Goal: Transaction & Acquisition: Purchase product/service

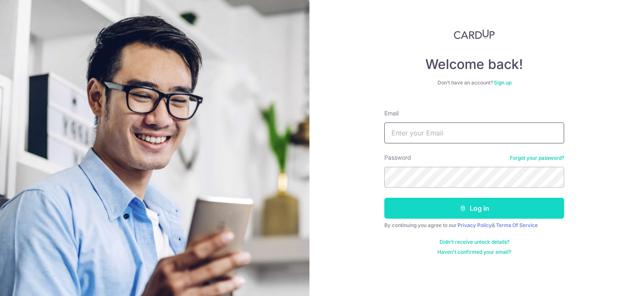
type input "[EMAIL_ADDRESS][DOMAIN_NAME]"
click at [475, 214] on button "Log in" at bounding box center [474, 208] width 180 height 21
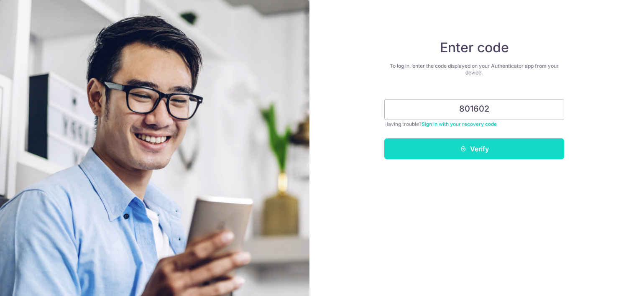
type input "801602"
click at [485, 152] on button "Verify" at bounding box center [474, 148] width 180 height 21
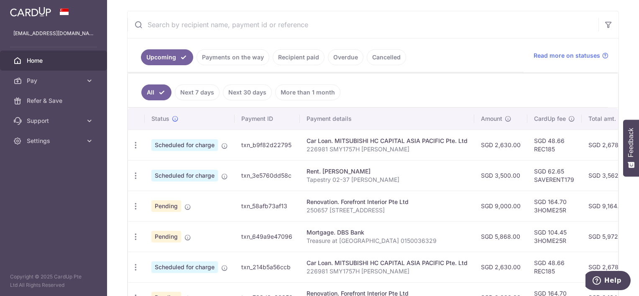
scroll to position [149, 0]
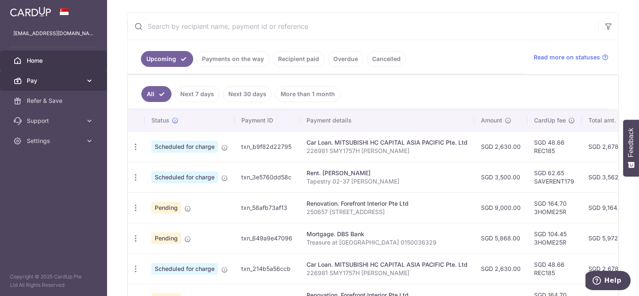
click at [58, 80] on span "Pay" at bounding box center [54, 80] width 55 height 8
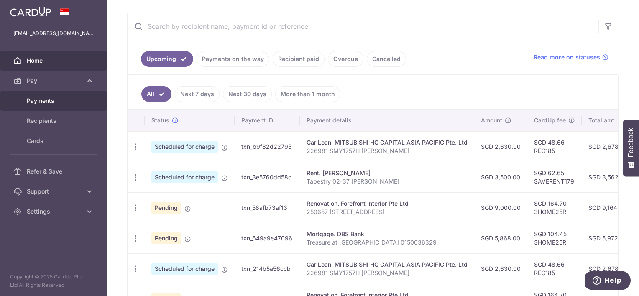
click at [56, 106] on link "Payments" at bounding box center [53, 101] width 107 height 20
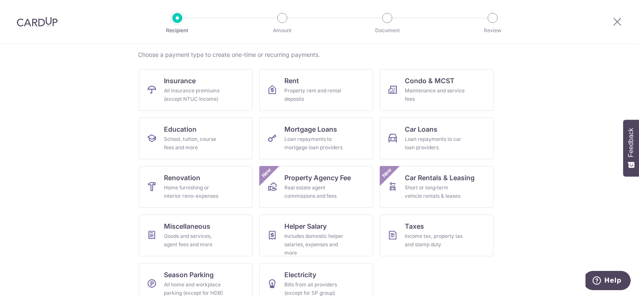
scroll to position [78, 0]
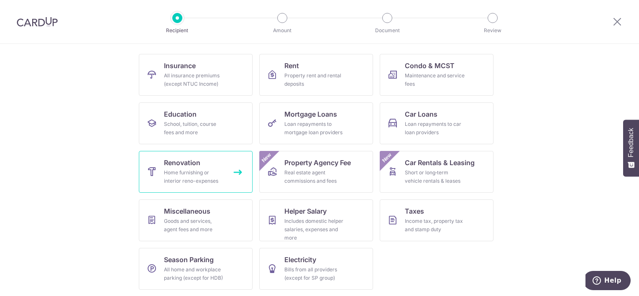
click at [194, 171] on div "Home furnishing or interior reno-expenses" at bounding box center [194, 176] width 60 height 17
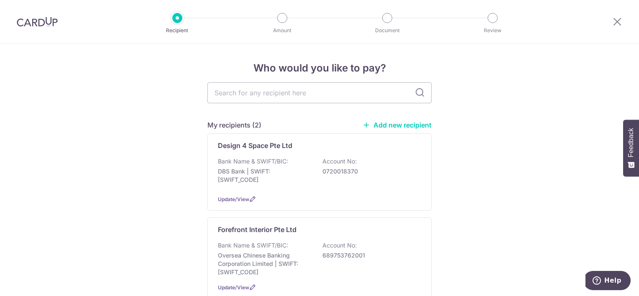
click at [421, 127] on link "Add new recipient" at bounding box center [396, 125] width 69 height 8
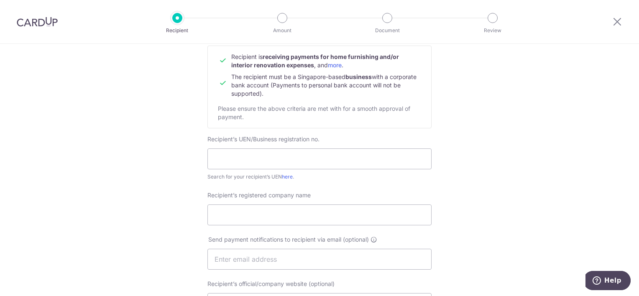
scroll to position [106, 0]
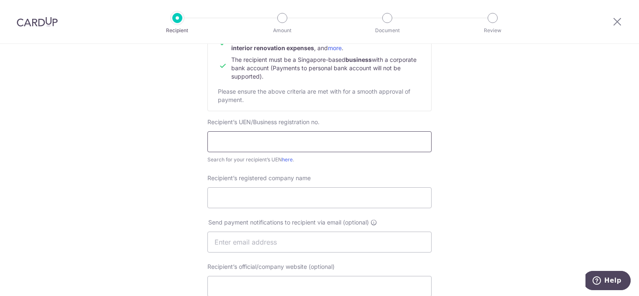
click at [418, 140] on input "text" at bounding box center [319, 141] width 224 height 21
drag, startPoint x: 275, startPoint y: 131, endPoint x: 235, endPoint y: 156, distance: 47.0
click at [235, 156] on div "Search for your recipient’s UEN here ." at bounding box center [319, 159] width 224 height 8
click at [283, 160] on link "here" at bounding box center [287, 159] width 11 height 6
click at [270, 144] on input "text" at bounding box center [319, 141] width 224 height 21
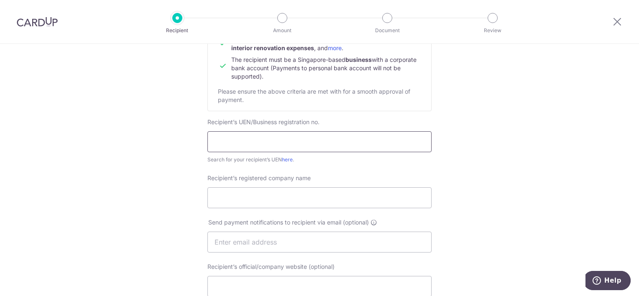
paste input "53378079M"
type input "53378079M"
click at [343, 191] on input "Recipient’s registered company name" at bounding box center [319, 197] width 224 height 21
type input "LK Electrical"
click at [291, 241] on input "text" at bounding box center [319, 242] width 224 height 21
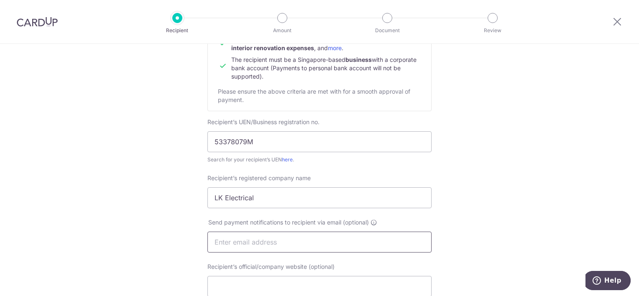
paste input "[EMAIL_ADDRESS][DOMAIN_NAME]"
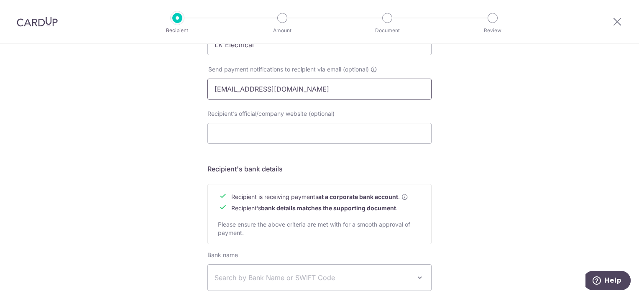
scroll to position [257, 0]
type input "[EMAIL_ADDRESS][DOMAIN_NAME]"
click at [288, 133] on input "Recipient’s official/company website (optional)" at bounding box center [319, 134] width 224 height 21
drag, startPoint x: 288, startPoint y: 133, endPoint x: 519, endPoint y: 183, distance: 236.7
click at [519, 183] on div "Who would you like to pay? Your recipient does not need a CardUp account to rec…" at bounding box center [319, 100] width 639 height 629
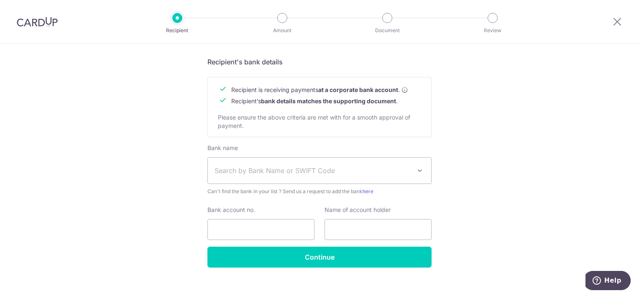
scroll to position [366, 0]
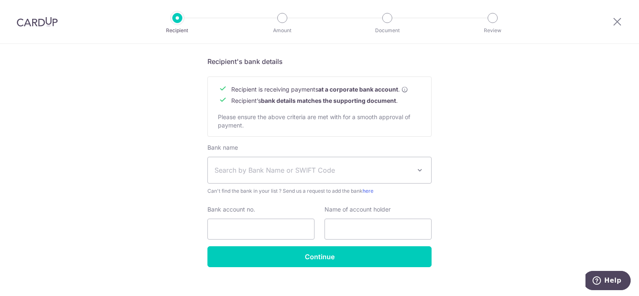
click at [376, 179] on span "Search by Bank Name or SWIFT Code" at bounding box center [319, 170] width 223 height 26
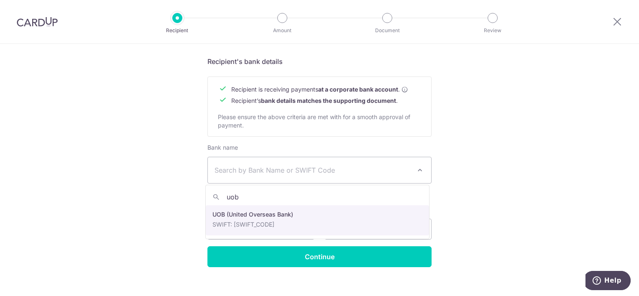
type input "uob"
select select "18"
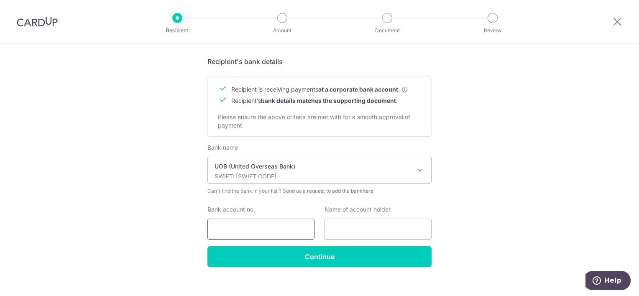
click at [276, 222] on input "Bank account no." at bounding box center [260, 229] width 107 height 21
paste input "358-311-428-7"
click at [229, 228] on input "358-311-428-7" at bounding box center [260, 229] width 107 height 21
type input "3583114287"
click at [347, 227] on input "text" at bounding box center [377, 229] width 107 height 21
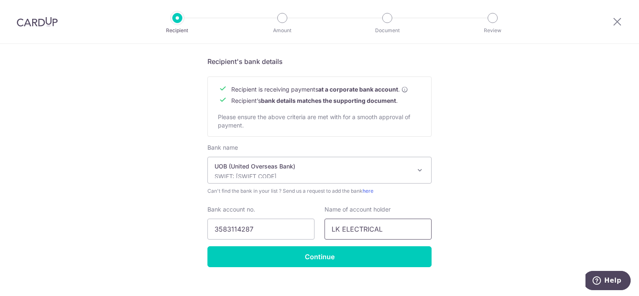
type input "LK ELECTRICAL"
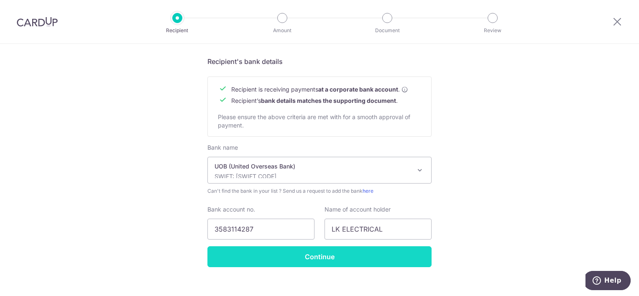
click at [338, 259] on input "Continue" at bounding box center [319, 256] width 224 height 21
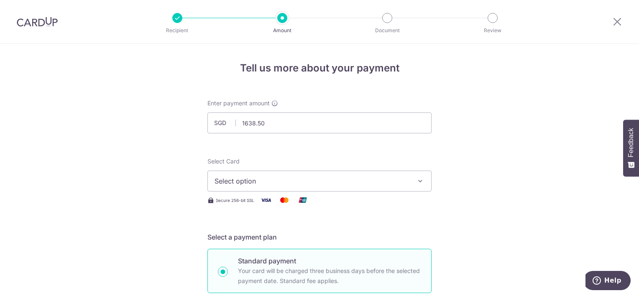
type input "1,638.50"
click at [329, 180] on span "Select option" at bounding box center [311, 181] width 195 height 10
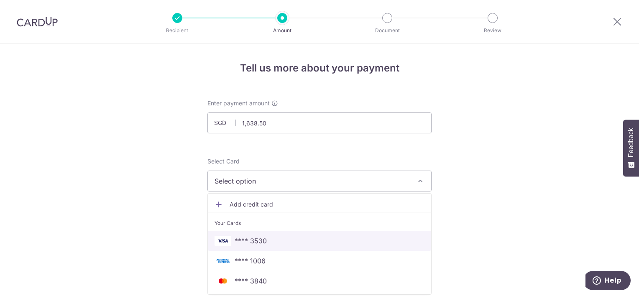
click at [300, 237] on span "**** 3530" at bounding box center [319, 241] width 210 height 10
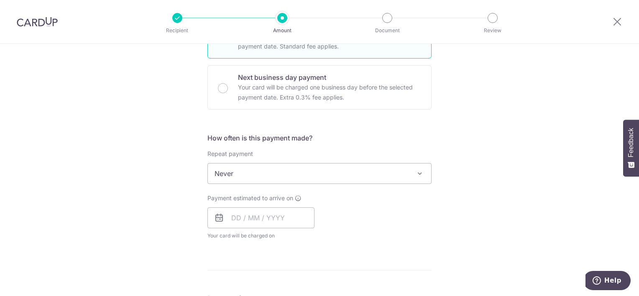
scroll to position [274, 0]
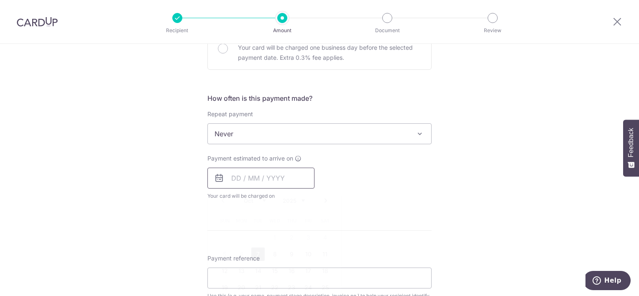
click at [281, 174] on input "text" at bounding box center [260, 178] width 107 height 21
click at [257, 252] on link "7" at bounding box center [257, 253] width 13 height 13
type input "[DATE]"
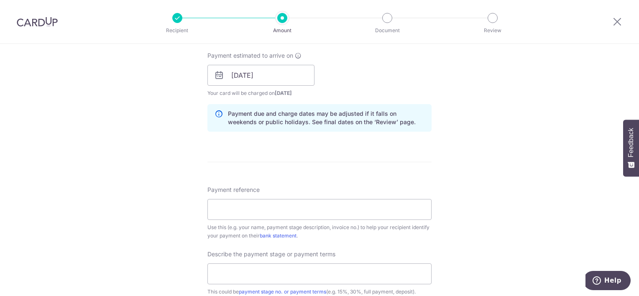
scroll to position [383, 0]
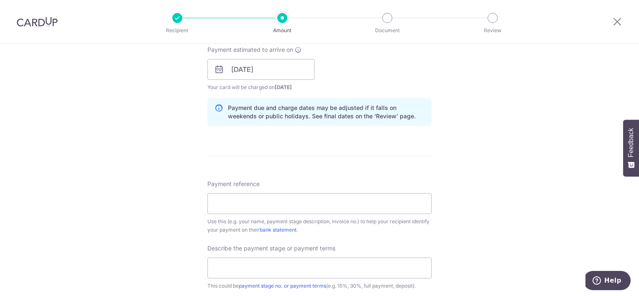
click at [447, 223] on div "Tell us more about your payment Enter payment amount SGD 1,638.50 1638.50 Recip…" at bounding box center [319, 84] width 639 height 846
click at [381, 207] on input "Payment reference" at bounding box center [319, 203] width 224 height 21
paste input "37 TAMPINES LANE # 01-120"
click at [285, 203] on input "37 TAMPINES LANE # 01-120" at bounding box center [319, 203] width 224 height 21
click at [283, 204] on input "37 TAMPINES LANE 01-120" at bounding box center [319, 203] width 224 height 21
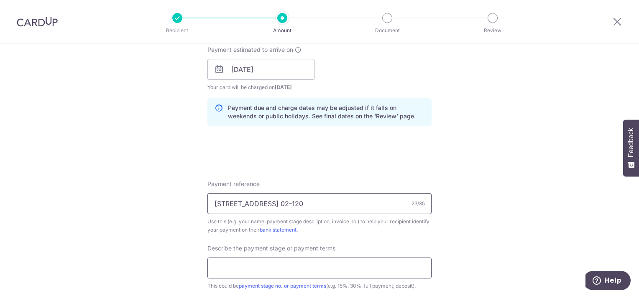
type input "[STREET_ADDRESS] 02-120"
click at [371, 265] on input "text" at bounding box center [319, 267] width 224 height 21
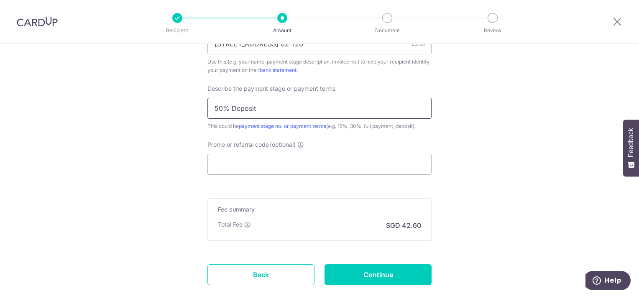
scroll to position [548, 0]
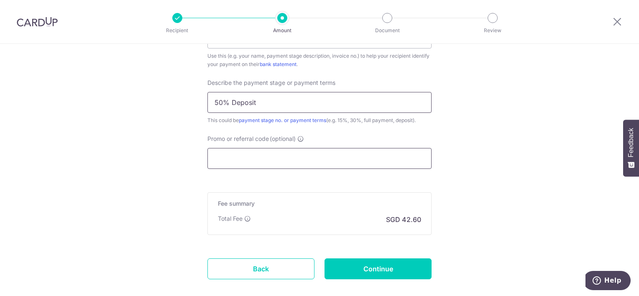
type input "50% Deposit"
click at [380, 162] on input "Promo or referral code (optional)" at bounding box center [319, 158] width 224 height 21
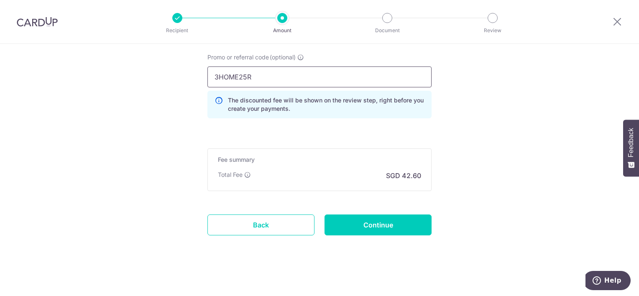
scroll to position [630, 0]
type input "3HOME25R"
click at [373, 221] on input "Continue" at bounding box center [377, 224] width 107 height 21
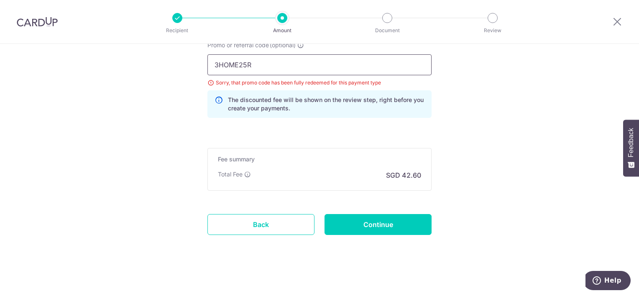
scroll to position [633, 0]
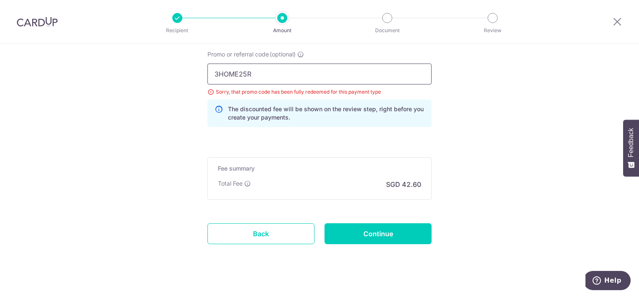
drag, startPoint x: 275, startPoint y: 58, endPoint x: 138, endPoint y: 60, distance: 137.1
type input "OFF225"
click at [374, 223] on input "Continue" at bounding box center [377, 233] width 107 height 21
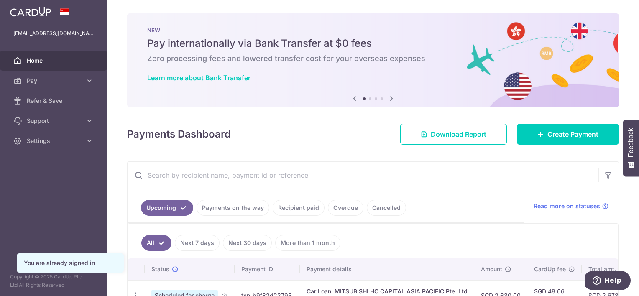
click at [387, 99] on icon at bounding box center [391, 98] width 10 height 10
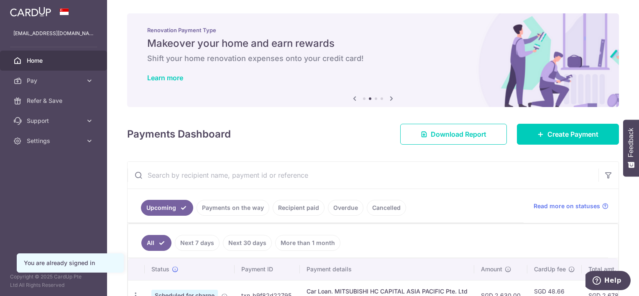
click at [387, 99] on icon at bounding box center [391, 98] width 10 height 10
click at [175, 80] on link "Learn more" at bounding box center [165, 78] width 36 height 8
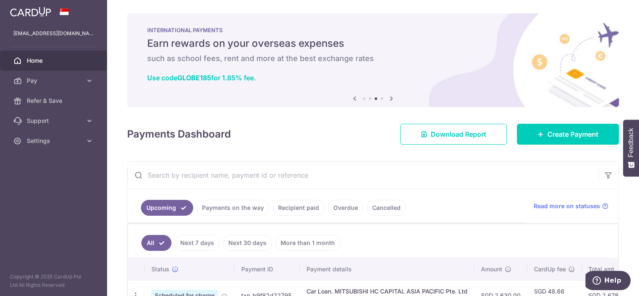
click at [388, 100] on icon at bounding box center [391, 98] width 10 height 10
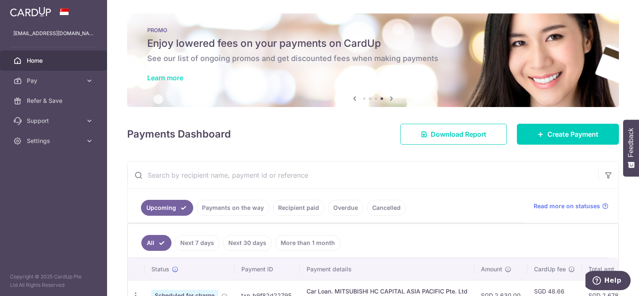
click at [168, 76] on link "Learn more" at bounding box center [165, 78] width 36 height 8
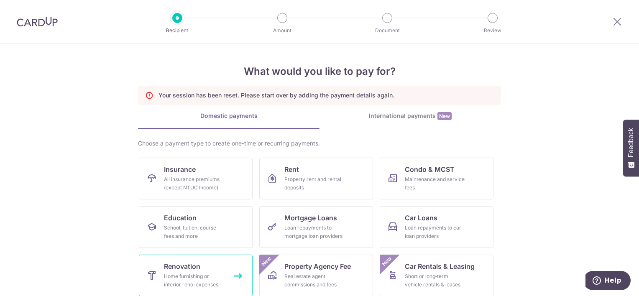
click at [183, 262] on span "Renovation" at bounding box center [182, 266] width 36 height 10
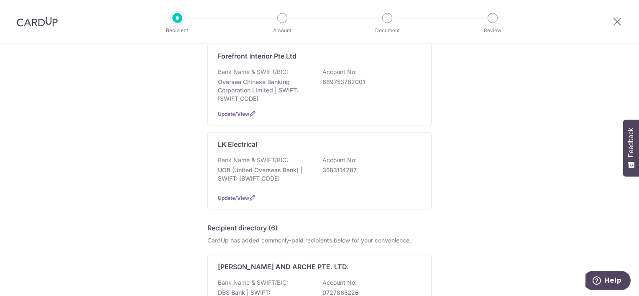
scroll to position [177, 0]
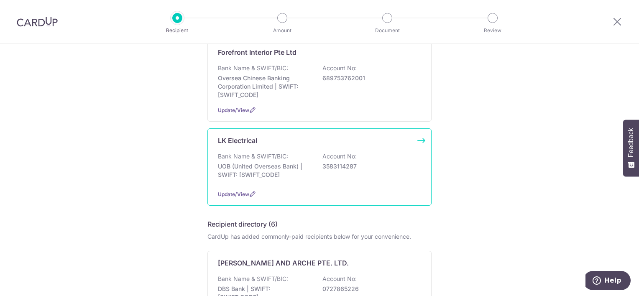
click at [291, 174] on p "UOB (United Overseas Bank) | SWIFT: [SWIFT_CODE]" at bounding box center [265, 170] width 94 height 17
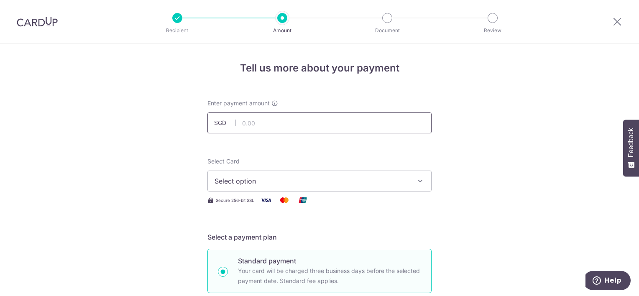
type input "1,638.50"
type input "[STREET_ADDRESS] 02-120"
type input "50% Deposit"
type input "OFF225"
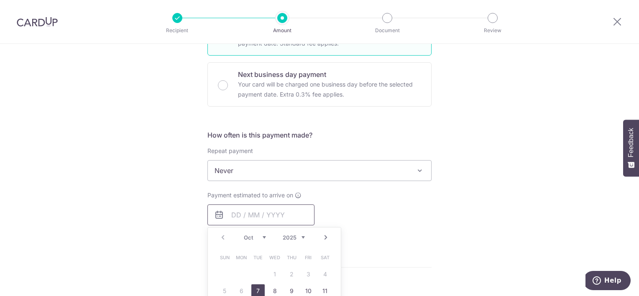
type input "1,638.50"
click at [255, 289] on link "7" at bounding box center [257, 290] width 13 height 13
type input "[DATE]"
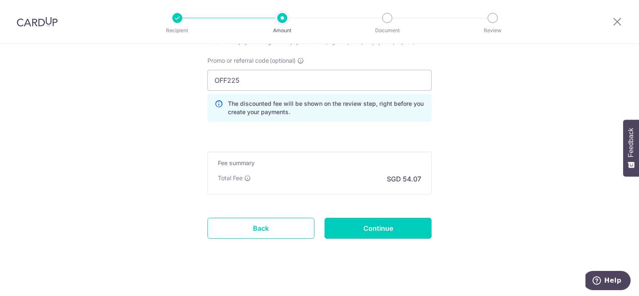
scroll to position [630, 0]
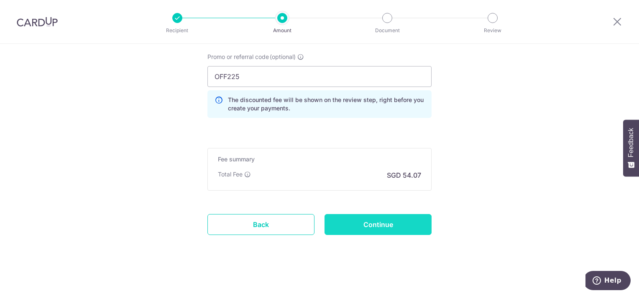
click at [378, 227] on input "Continue" at bounding box center [377, 224] width 107 height 21
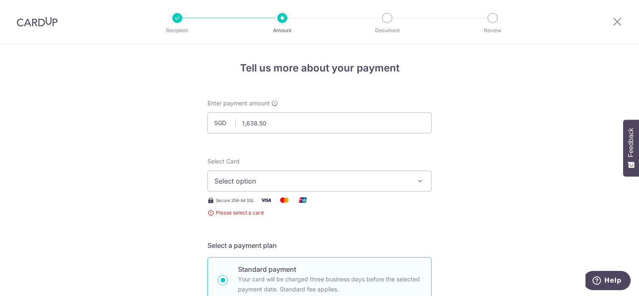
click at [363, 185] on span "Select option" at bounding box center [311, 181] width 195 height 10
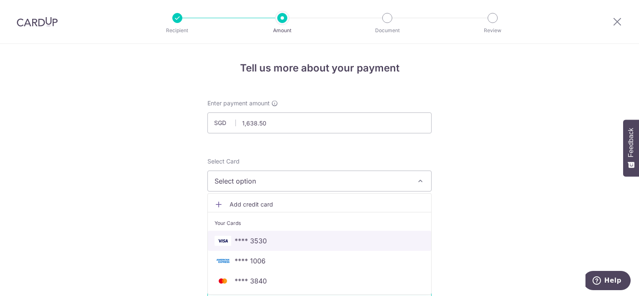
click at [298, 239] on span "**** 3530" at bounding box center [319, 241] width 210 height 10
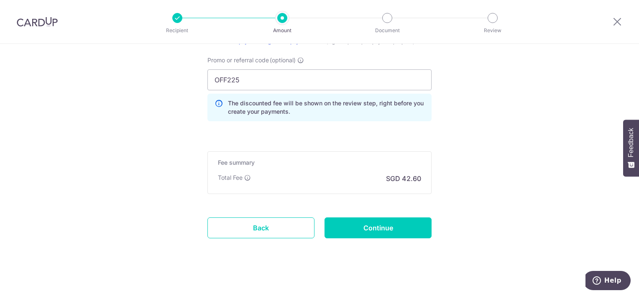
scroll to position [630, 0]
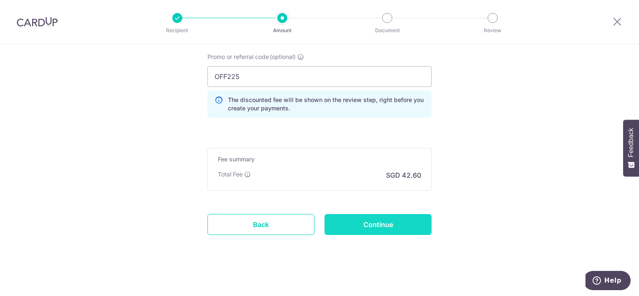
click at [366, 220] on input "Continue" at bounding box center [377, 224] width 107 height 21
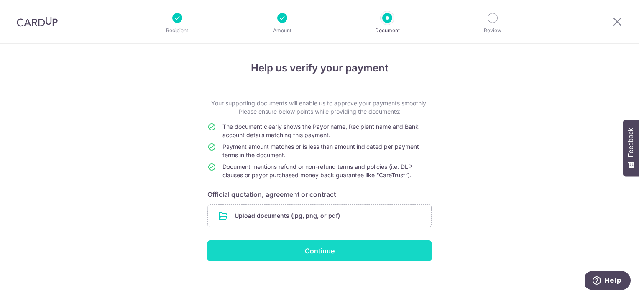
click at [316, 246] on input "Continue" at bounding box center [319, 250] width 224 height 21
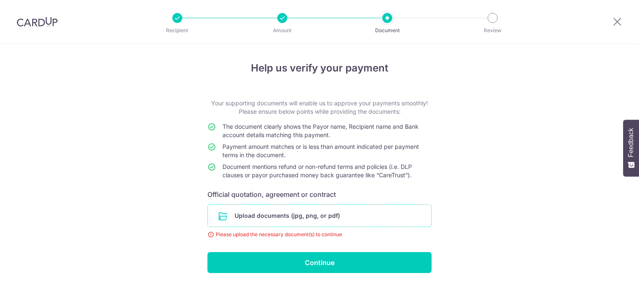
scroll to position [16, 0]
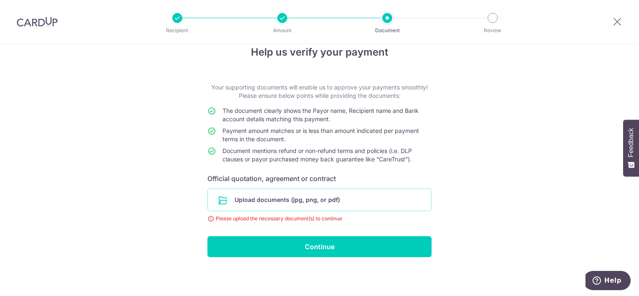
click at [309, 200] on input "file" at bounding box center [319, 200] width 223 height 22
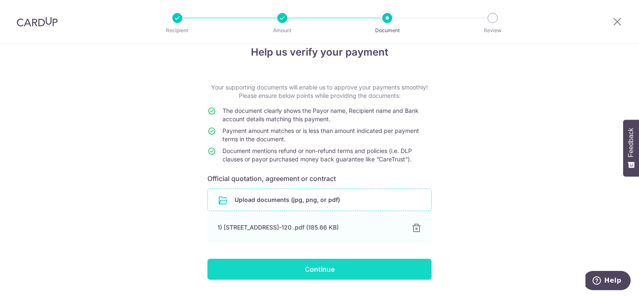
click at [317, 267] on input "Continue" at bounding box center [319, 269] width 224 height 21
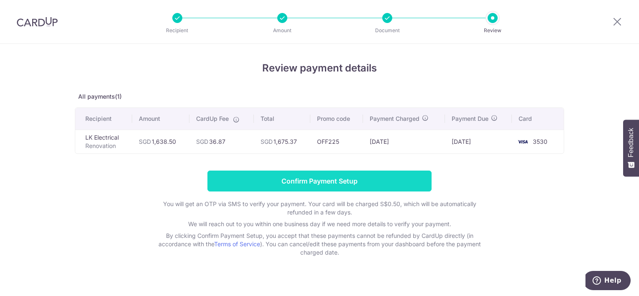
click at [319, 186] on input "Confirm Payment Setup" at bounding box center [319, 181] width 224 height 21
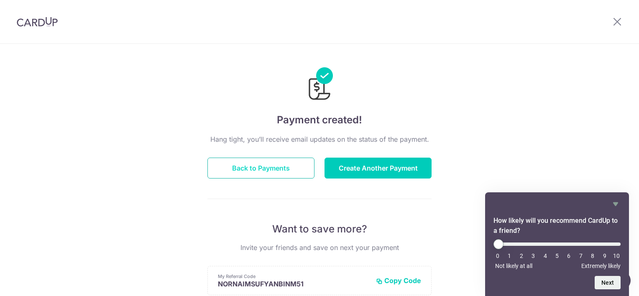
click at [291, 163] on button "Back to Payments" at bounding box center [260, 168] width 107 height 21
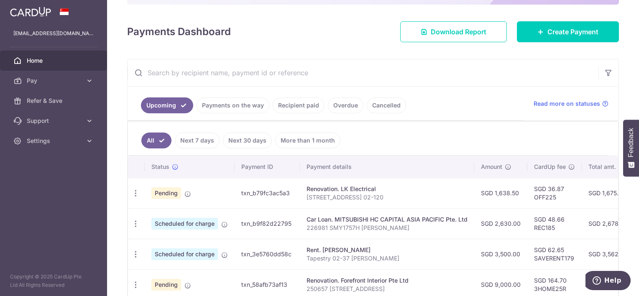
scroll to position [152, 0]
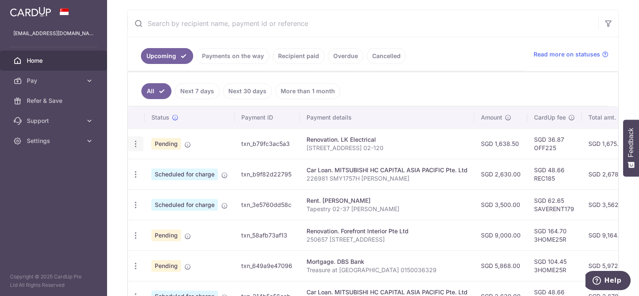
click at [132, 142] on icon "button" at bounding box center [135, 144] width 9 height 9
click at [169, 164] on span "Update payment" at bounding box center [180, 167] width 57 height 10
radio input "true"
type input "1,638.50"
type input "07/10/2025"
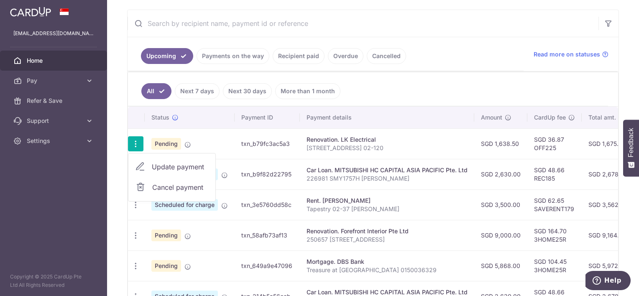
type input "37 TAMPINES LANE 02-120"
type input "50% Deposit"
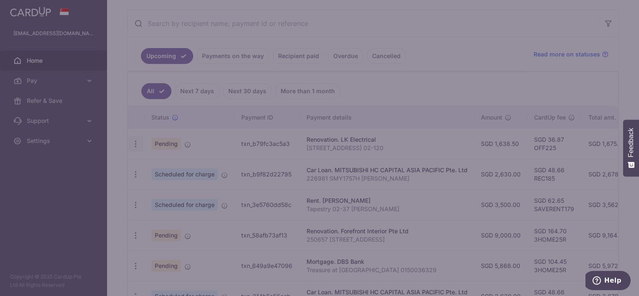
type input "OFF225"
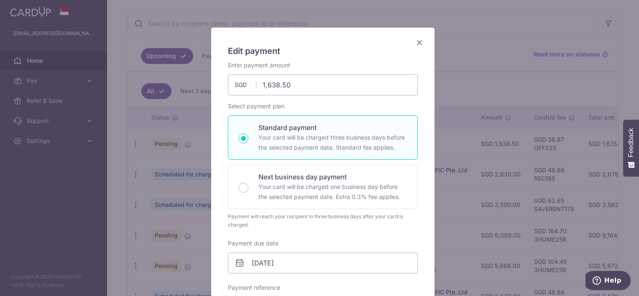
scroll to position [0, 0]
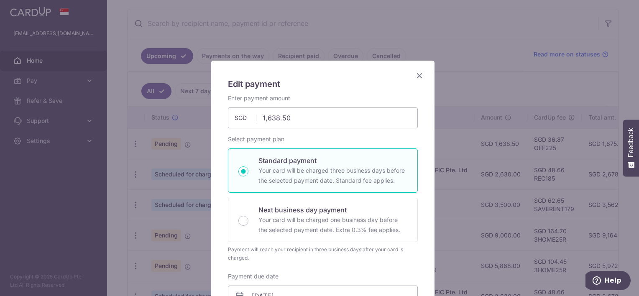
click at [415, 76] on icon "Close" at bounding box center [419, 75] width 10 height 10
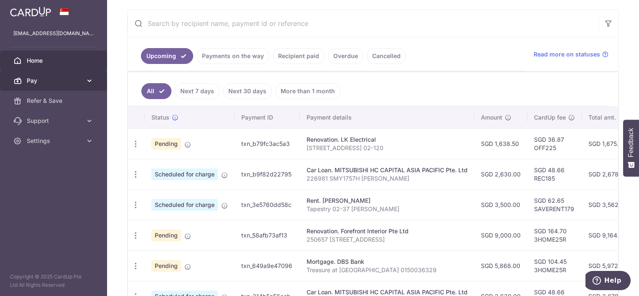
click at [65, 78] on span "Pay" at bounding box center [54, 80] width 55 height 8
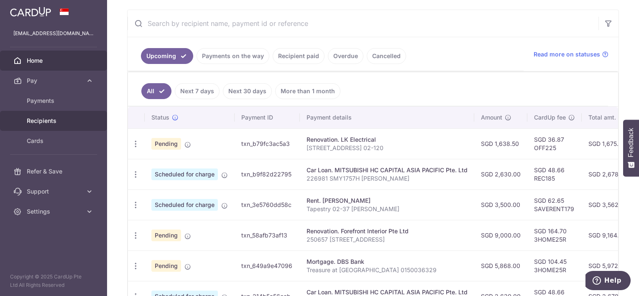
click at [61, 124] on span "Recipients" at bounding box center [54, 121] width 55 height 8
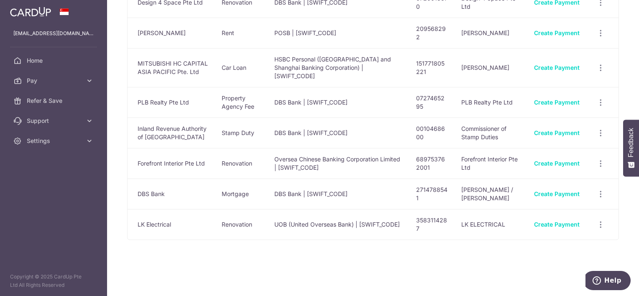
scroll to position [303, 0]
click at [598, 229] on icon "button" at bounding box center [600, 224] width 9 height 9
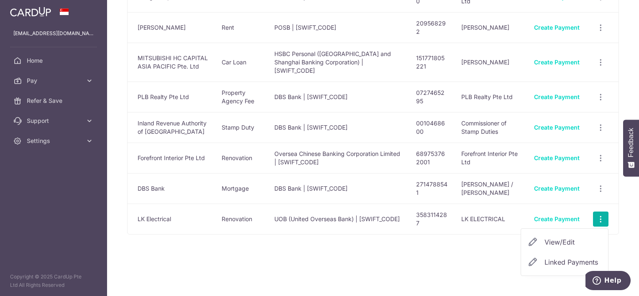
click at [568, 247] on span "View/Edit" at bounding box center [572, 242] width 57 height 10
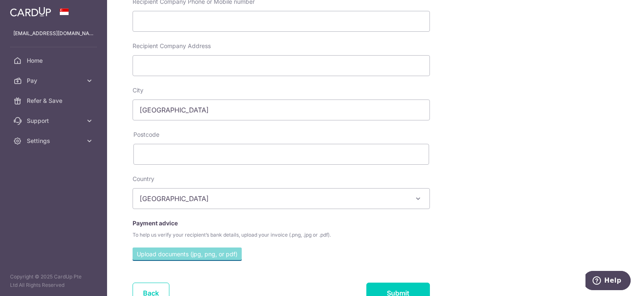
scroll to position [253, 0]
click at [291, 67] on input "Recipient Company Address" at bounding box center [280, 64] width 297 height 21
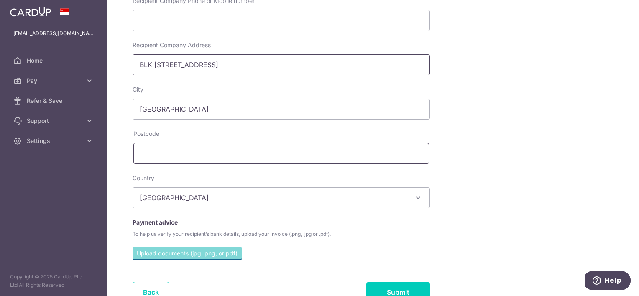
type input "BLK 504A Yishun St 51"
click at [293, 153] on input "text" at bounding box center [281, 153] width 296 height 21
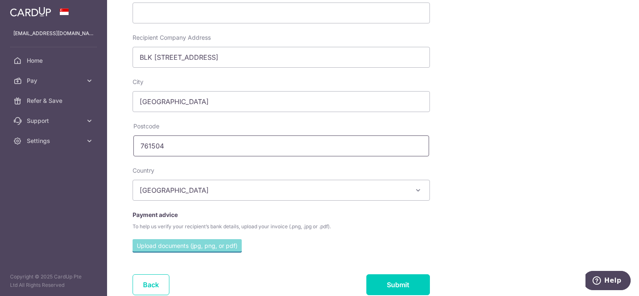
scroll to position [309, 0]
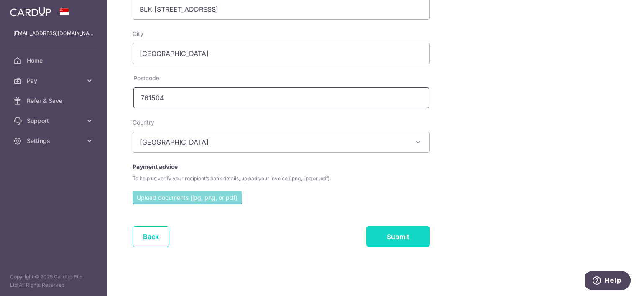
type input "761504"
click at [403, 238] on input "Submit" at bounding box center [398, 236] width 64 height 21
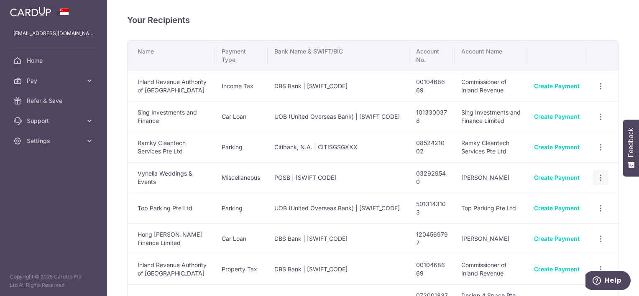
click at [596, 182] on icon "button" at bounding box center [600, 177] width 9 height 9
click at [555, 206] on span "View/Edit" at bounding box center [572, 201] width 57 height 10
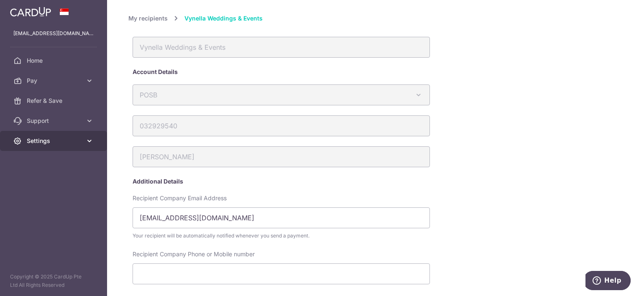
click at [57, 150] on link "Settings" at bounding box center [53, 141] width 107 height 20
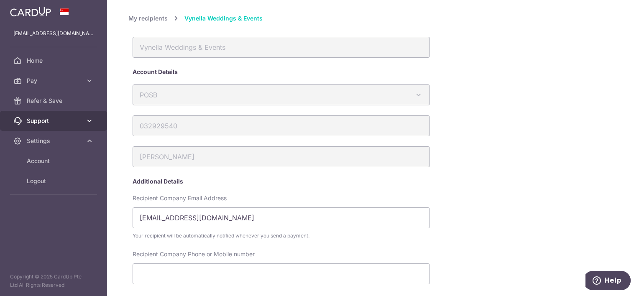
click at [70, 117] on span "Support" at bounding box center [54, 121] width 55 height 8
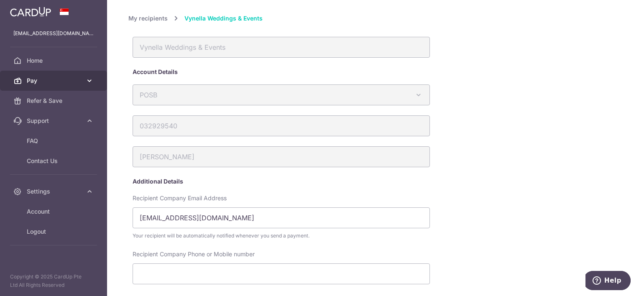
click at [80, 79] on span "Pay" at bounding box center [54, 80] width 55 height 8
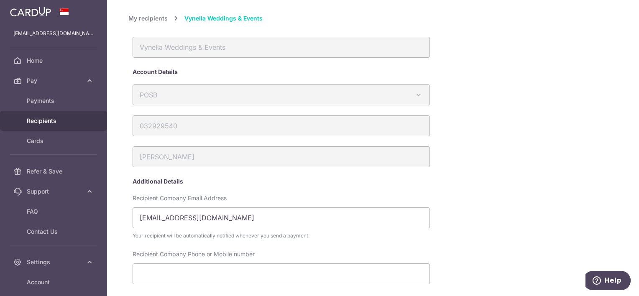
click at [58, 120] on span "Recipients" at bounding box center [54, 121] width 55 height 8
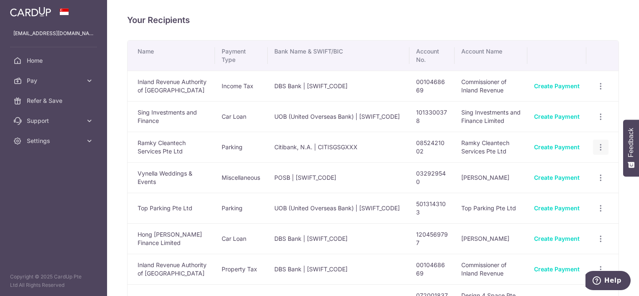
click at [596, 152] on icon "button" at bounding box center [600, 147] width 9 height 9
click at [565, 194] on span "Linked Payments" at bounding box center [570, 190] width 53 height 8
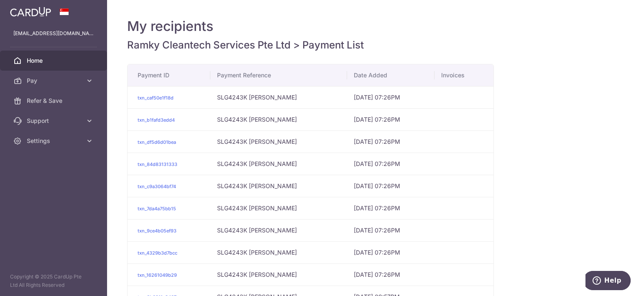
click at [29, 59] on span "Home" at bounding box center [54, 60] width 55 height 8
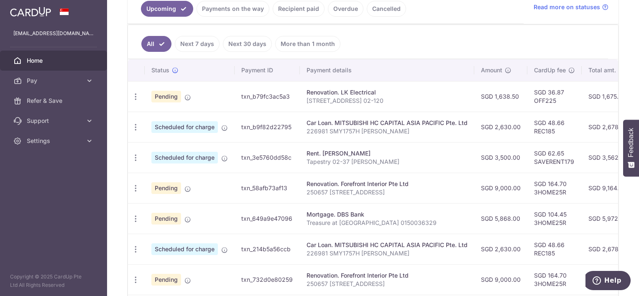
scroll to position [211, 0]
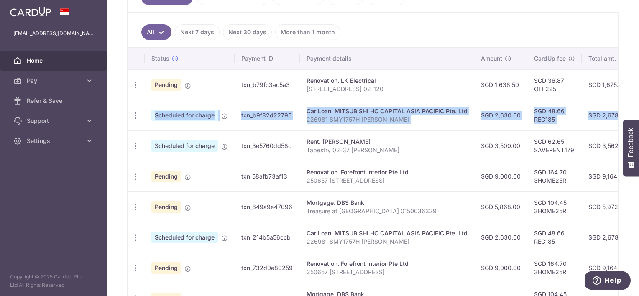
drag, startPoint x: 634, startPoint y: 109, endPoint x: 633, endPoint y: 71, distance: 38.0
click at [633, 71] on div "× Pause Schedule Pause all future payments in this series Pause just this one p…" at bounding box center [373, 148] width 532 height 296
click at [522, 127] on td "SGD 2,630.00" at bounding box center [500, 115] width 53 height 31
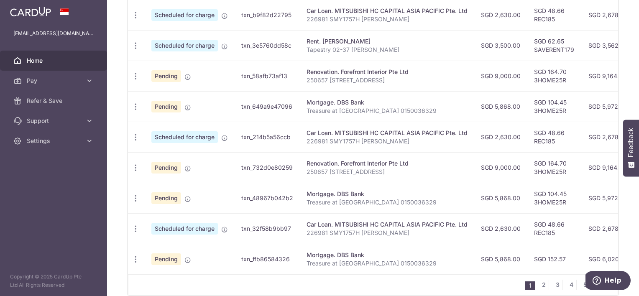
scroll to position [313, 0]
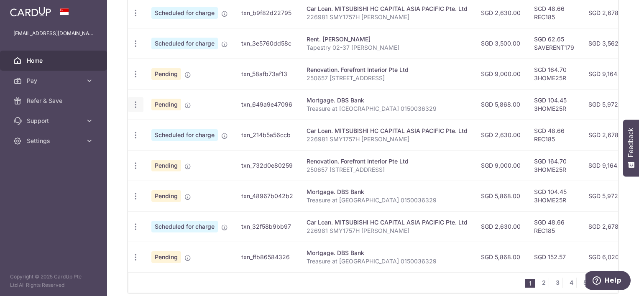
click at [135, 102] on icon "button" at bounding box center [135, 104] width 9 height 9
click at [116, 104] on div "× Pause Schedule Pause all future payments in this series Pause just this one p…" at bounding box center [373, 148] width 532 height 296
click at [50, 85] on link "Pay" at bounding box center [53, 81] width 107 height 20
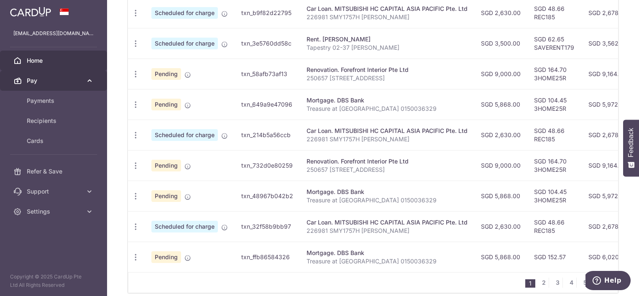
click at [50, 85] on link "Pay" at bounding box center [53, 81] width 107 height 20
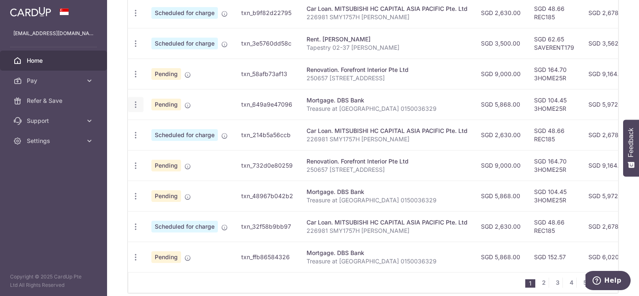
click at [135, 101] on icon "button" at bounding box center [135, 104] width 9 height 9
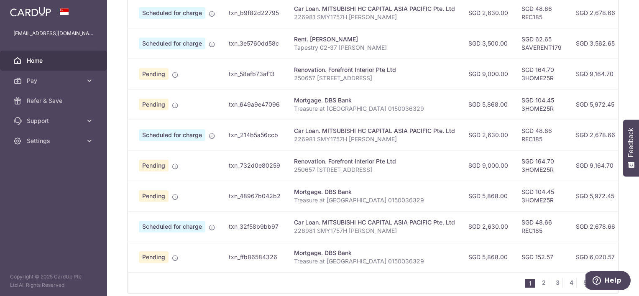
scroll to position [0, 0]
